Goal: Information Seeking & Learning: Learn about a topic

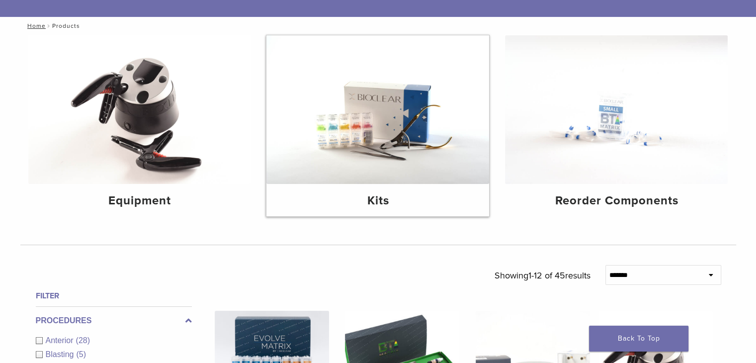
scroll to position [99, 0]
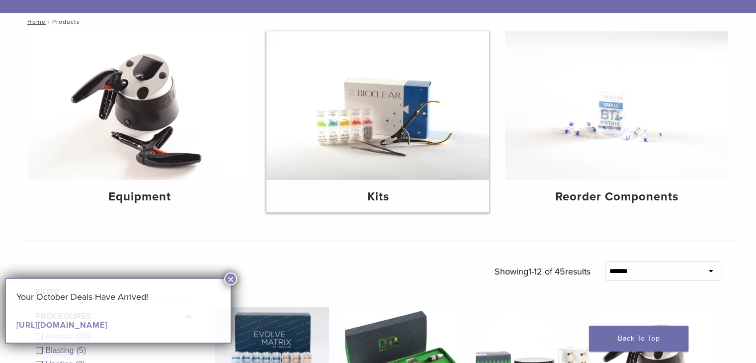
click at [392, 140] on img at bounding box center [377, 105] width 223 height 149
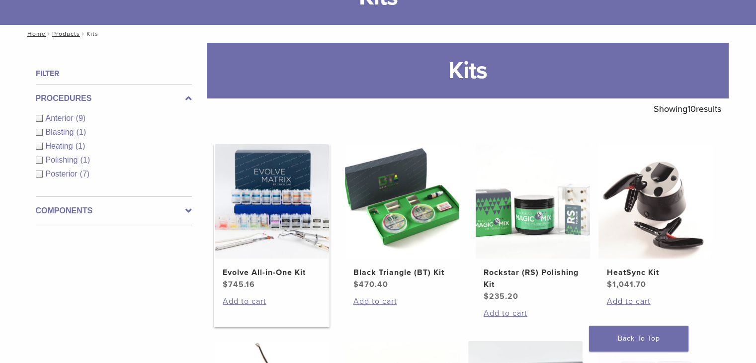
scroll to position [199, 0]
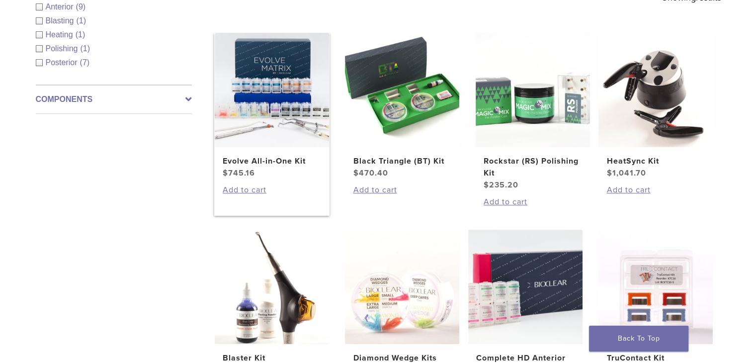
click at [258, 163] on h2 "Evolve All-in-One Kit" at bounding box center [272, 161] width 98 height 12
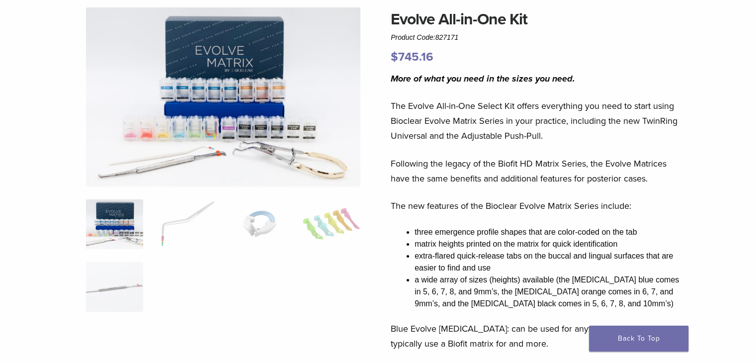
scroll to position [99, 0]
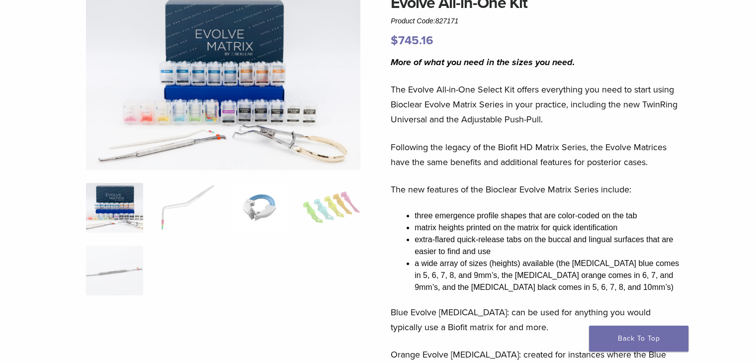
click at [256, 222] on img at bounding box center [259, 208] width 57 height 50
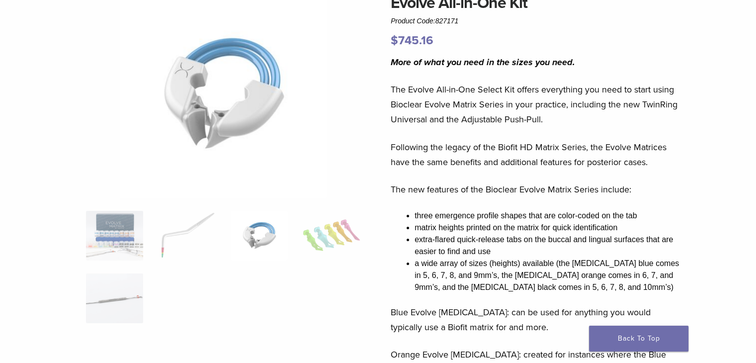
click at [294, 239] on ol at bounding box center [223, 273] width 289 height 125
click at [305, 239] on img at bounding box center [331, 236] width 57 height 50
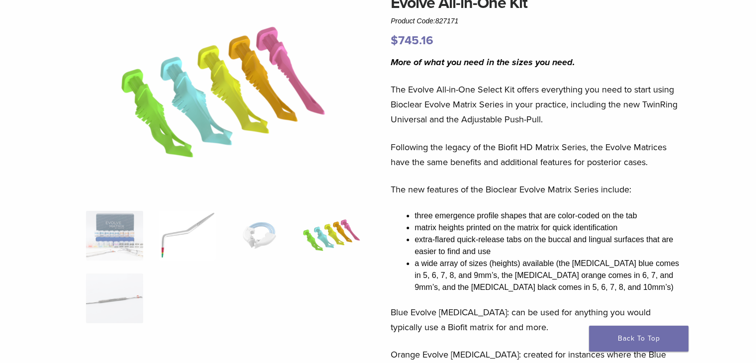
click at [167, 242] on img at bounding box center [186, 236] width 57 height 50
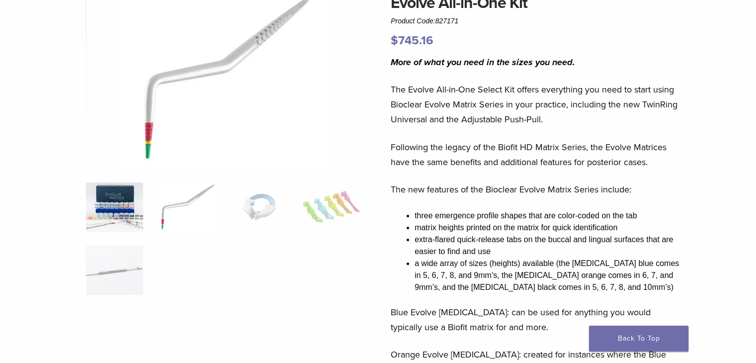
click at [112, 215] on img at bounding box center [114, 207] width 57 height 50
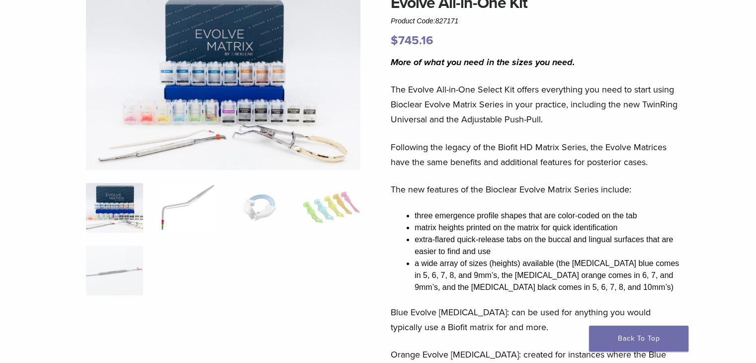
click at [162, 224] on img at bounding box center [186, 208] width 57 height 50
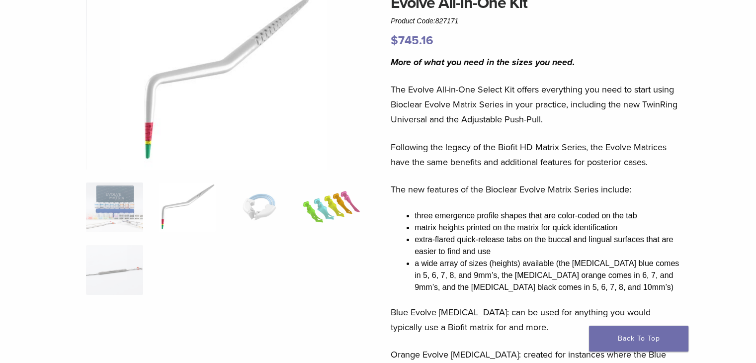
click at [318, 214] on img at bounding box center [331, 207] width 57 height 50
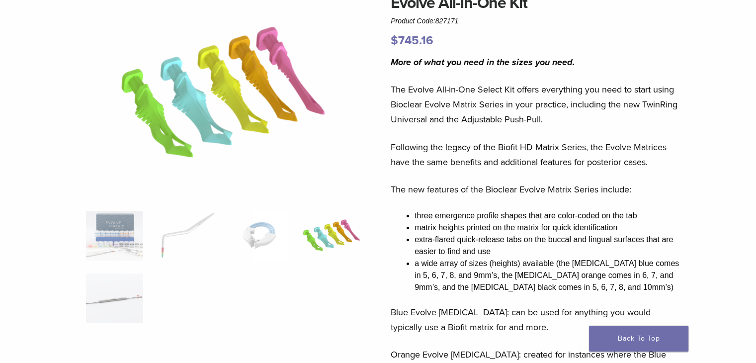
click at [328, 235] on img at bounding box center [331, 236] width 57 height 50
click at [138, 300] on img at bounding box center [114, 298] width 57 height 50
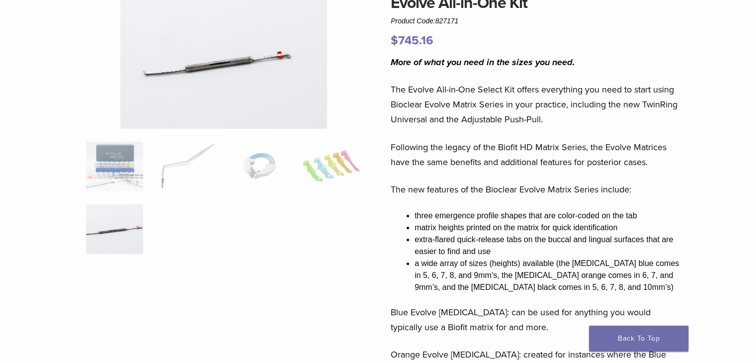
click at [193, 84] on img at bounding box center [223, 60] width 207 height 138
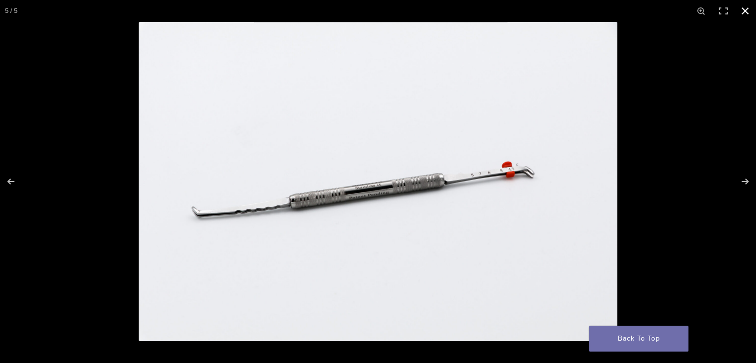
click at [746, 11] on button "Close (Esc)" at bounding box center [745, 11] width 22 height 22
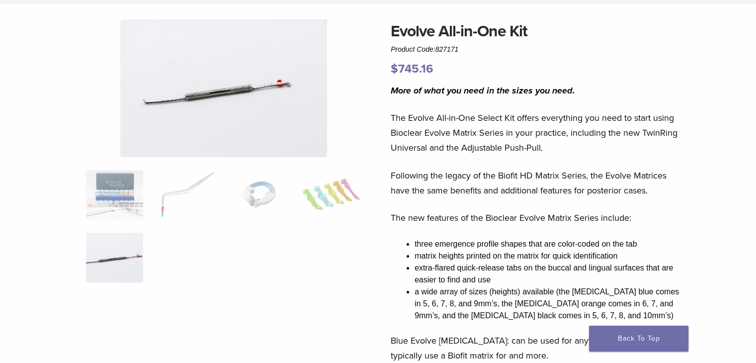
scroll to position [0, 0]
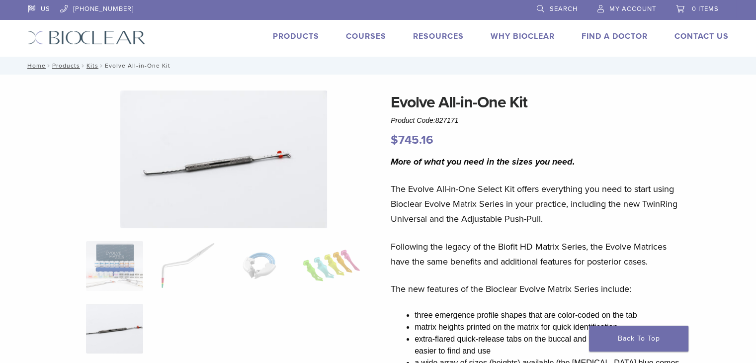
click at [360, 36] on link "Courses" at bounding box center [366, 36] width 40 height 10
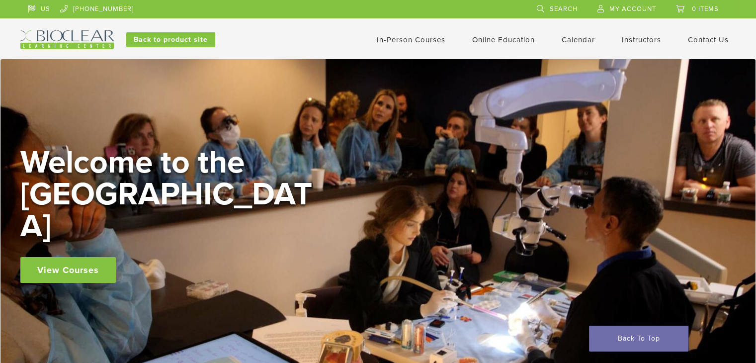
click at [638, 38] on link "Instructors" at bounding box center [641, 39] width 39 height 9
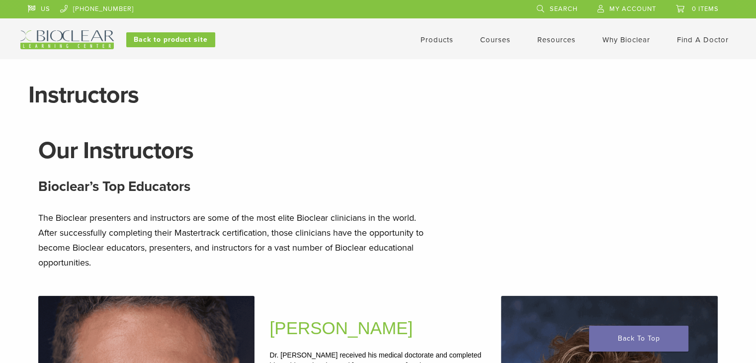
click at [430, 37] on link "Products" at bounding box center [436, 39] width 33 height 9
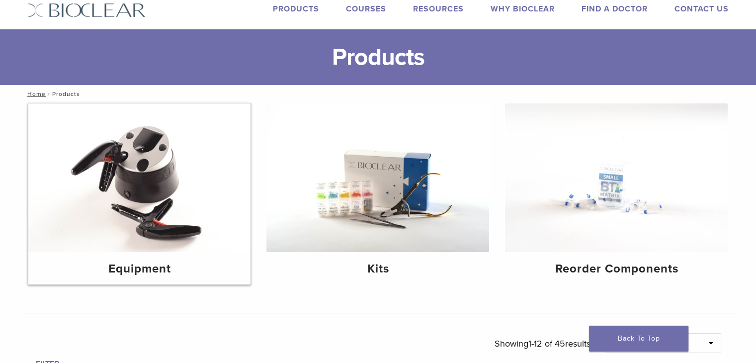
scroll to position [50, 0]
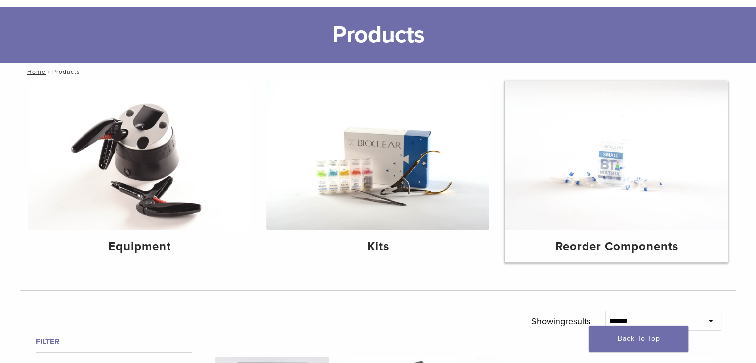
click at [590, 213] on img at bounding box center [616, 155] width 223 height 149
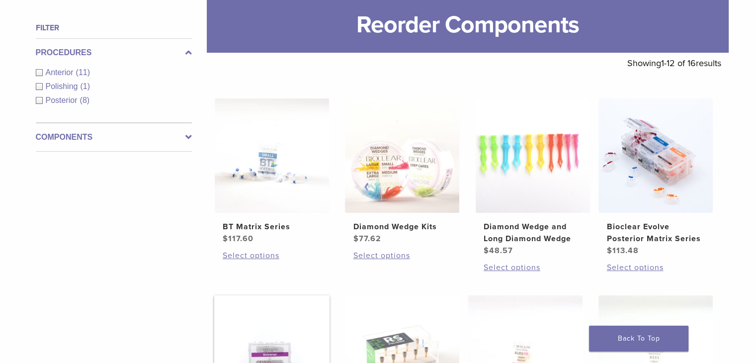
scroll to position [149, 0]
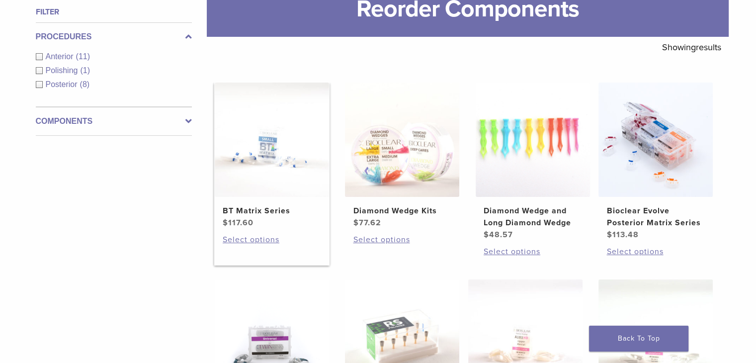
click at [260, 186] on img at bounding box center [272, 139] width 114 height 114
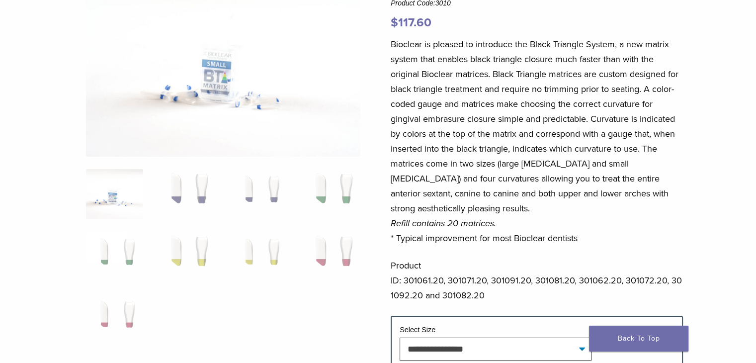
scroll to position [149, 0]
